Goal: Communication & Community: Share content

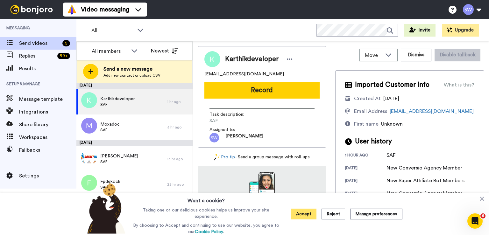
click at [309, 218] on button "Accept" at bounding box center [303, 214] width 25 height 11
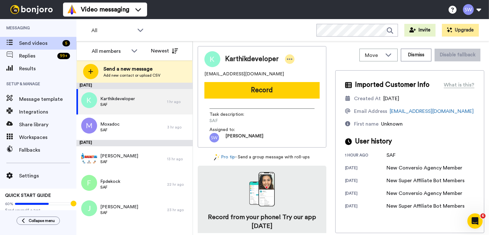
click at [295, 58] on div at bounding box center [290, 59] width 10 height 10
click at [298, 96] on li "Dismiss" at bounding box center [309, 96] width 46 height 9
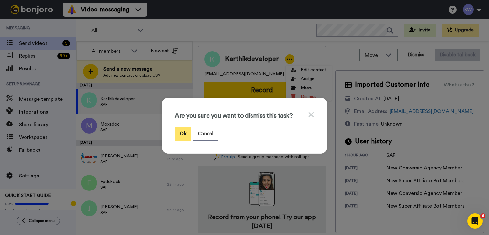
click at [180, 131] on button "Ok" at bounding box center [183, 134] width 17 height 14
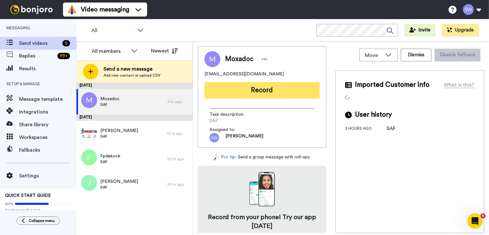
click at [268, 89] on button "Record" at bounding box center [262, 90] width 115 height 17
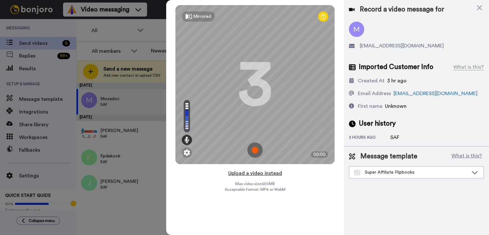
click at [262, 173] on button "Upload a video instead" at bounding box center [256, 174] width 58 height 8
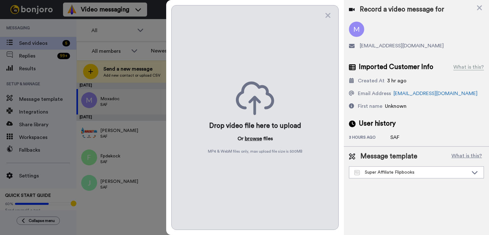
click at [257, 137] on button "browse" at bounding box center [253, 139] width 17 height 8
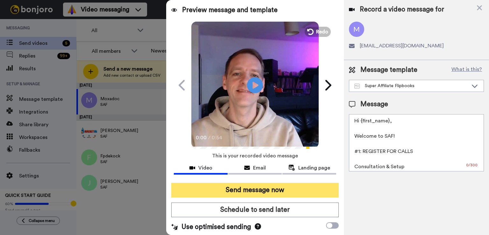
click at [261, 187] on button "Send message now" at bounding box center [255, 190] width 168 height 15
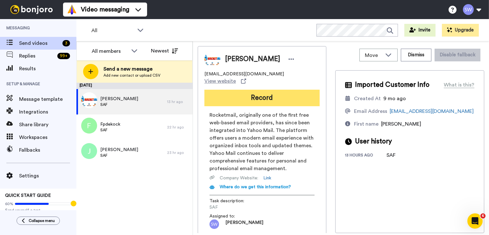
click at [212, 96] on button "Record" at bounding box center [262, 98] width 115 height 17
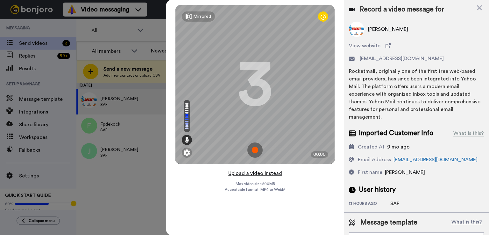
click at [243, 175] on button "Upload a video instead" at bounding box center [256, 174] width 58 height 8
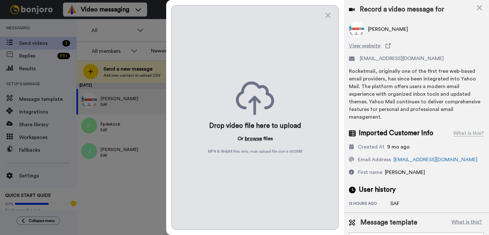
click at [250, 139] on button "browse" at bounding box center [253, 139] width 17 height 8
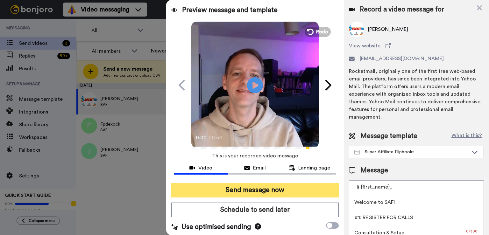
click at [263, 189] on button "Send message now" at bounding box center [255, 190] width 168 height 15
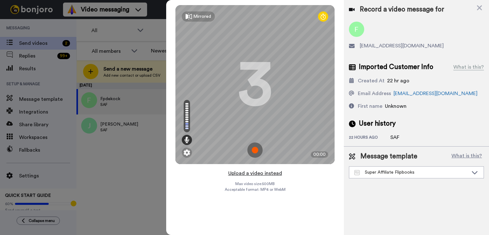
click at [268, 175] on button "Upload a video instead" at bounding box center [256, 174] width 58 height 8
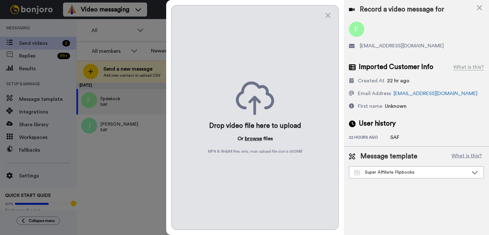
click at [256, 139] on button "browse" at bounding box center [253, 139] width 17 height 8
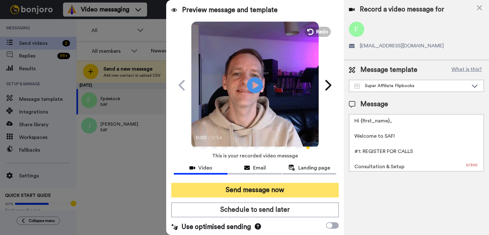
click at [268, 185] on button "Send message now" at bounding box center [255, 190] width 168 height 15
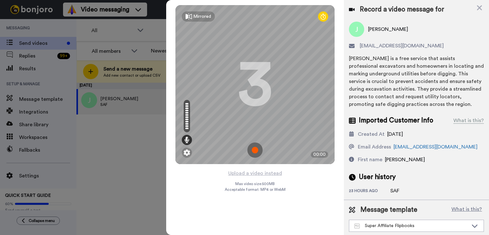
click at [259, 174] on button "Upload a video instead" at bounding box center [256, 174] width 58 height 8
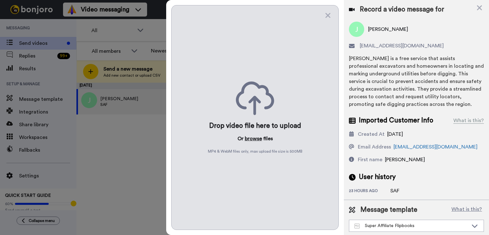
click at [248, 141] on button "browse" at bounding box center [253, 139] width 17 height 8
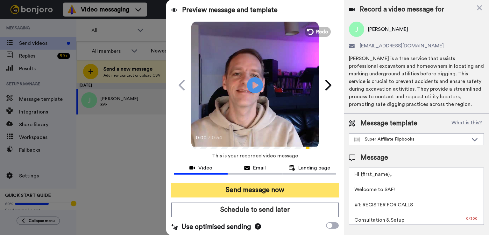
click at [270, 187] on button "Send message now" at bounding box center [255, 190] width 168 height 15
